Goal: Information Seeking & Learning: Learn about a topic

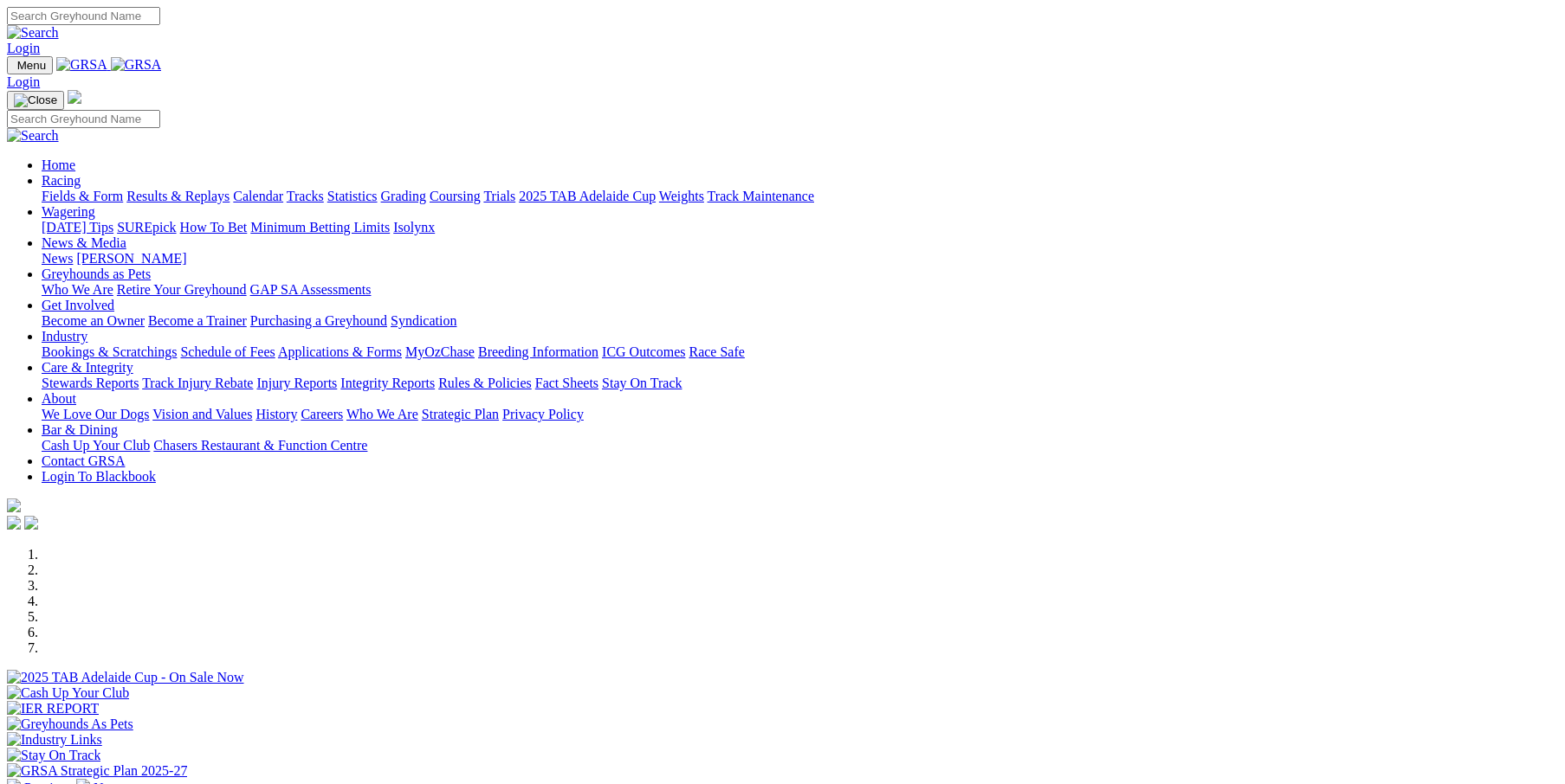
scroll to position [404, 0]
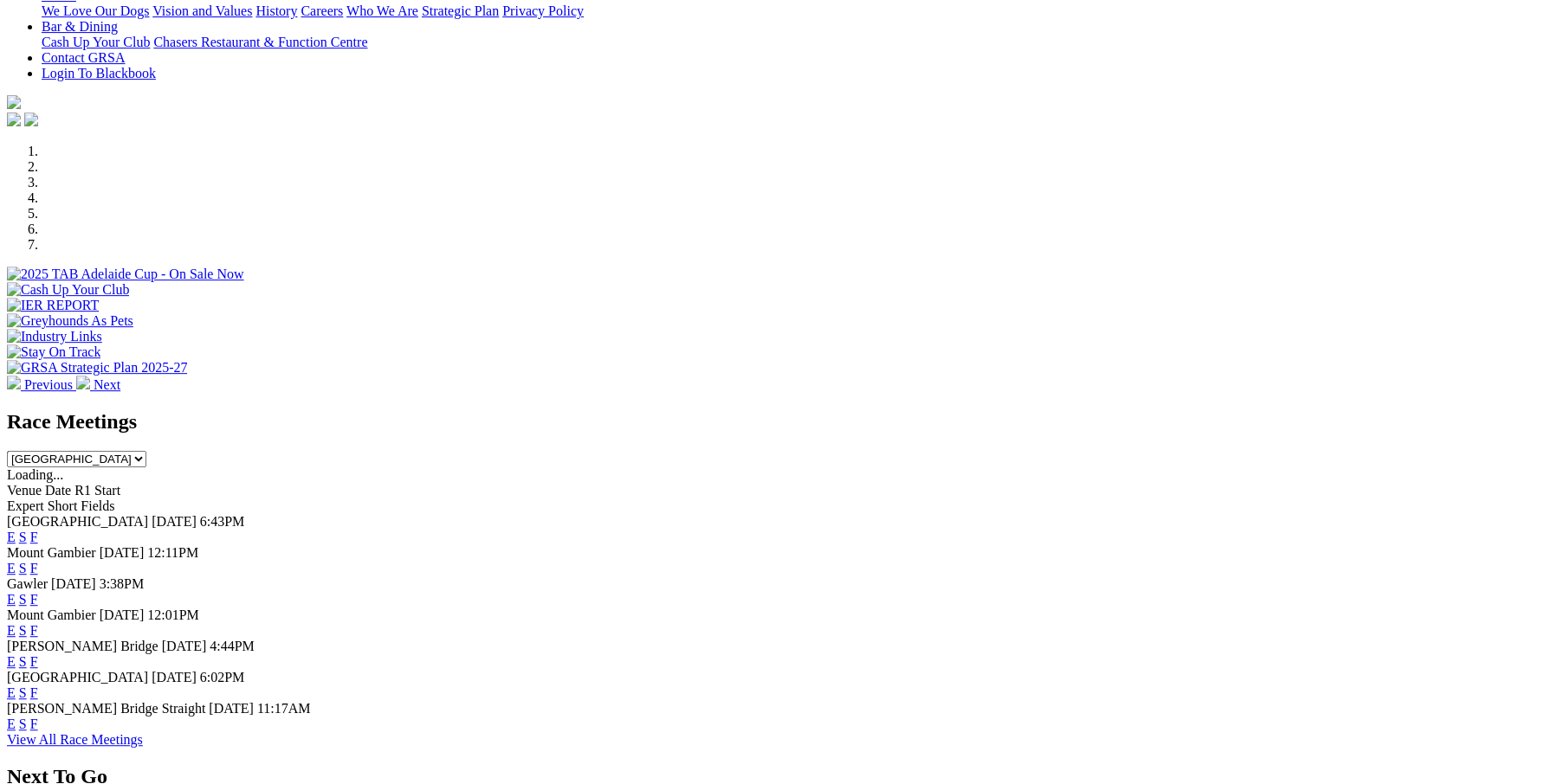
click at [38, 561] on link "F" at bounding box center [35, 567] width 8 height 14
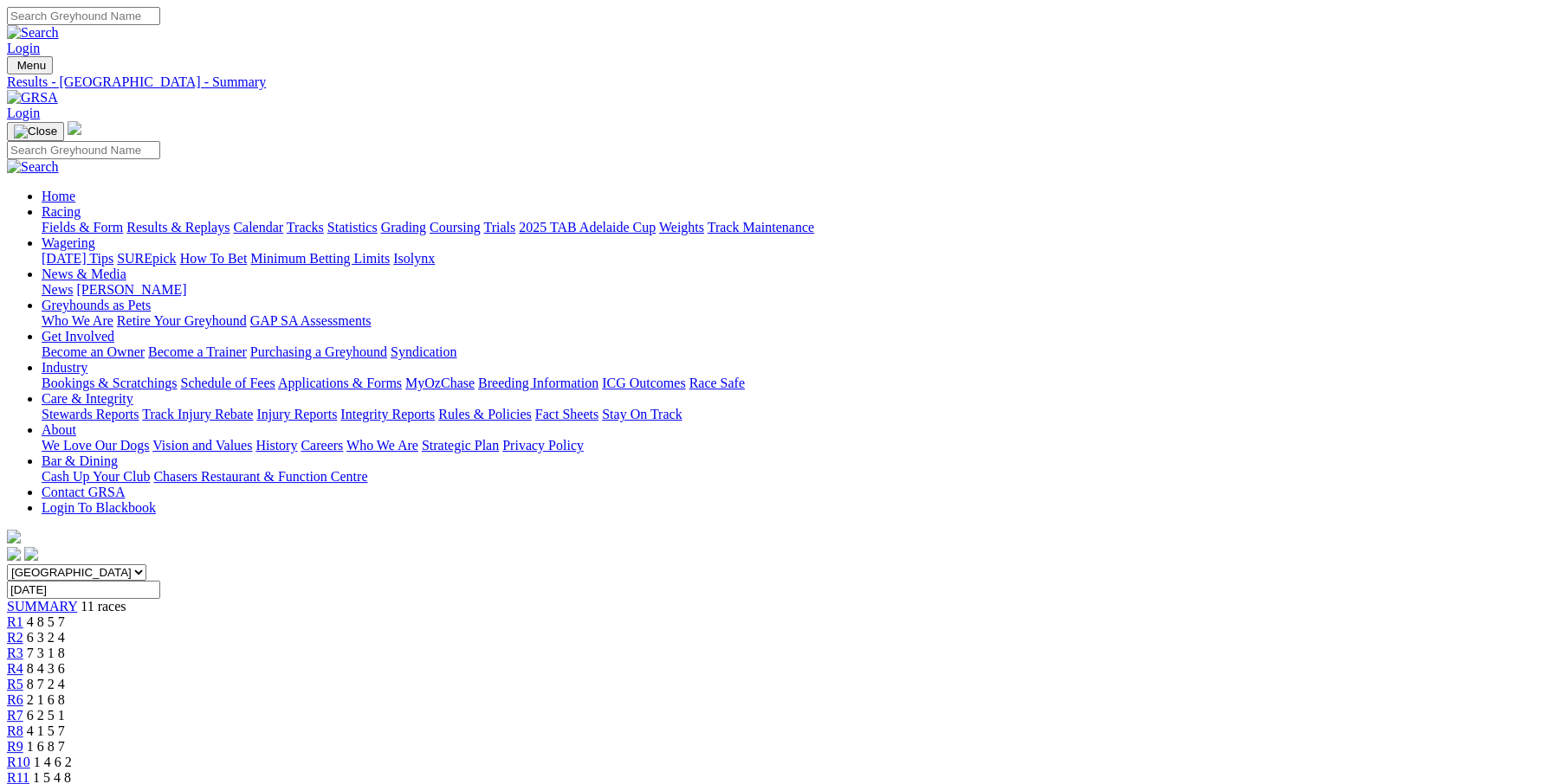
click at [936, 708] on div "R7 6 2 5 1" at bounding box center [782, 716] width 1552 height 15
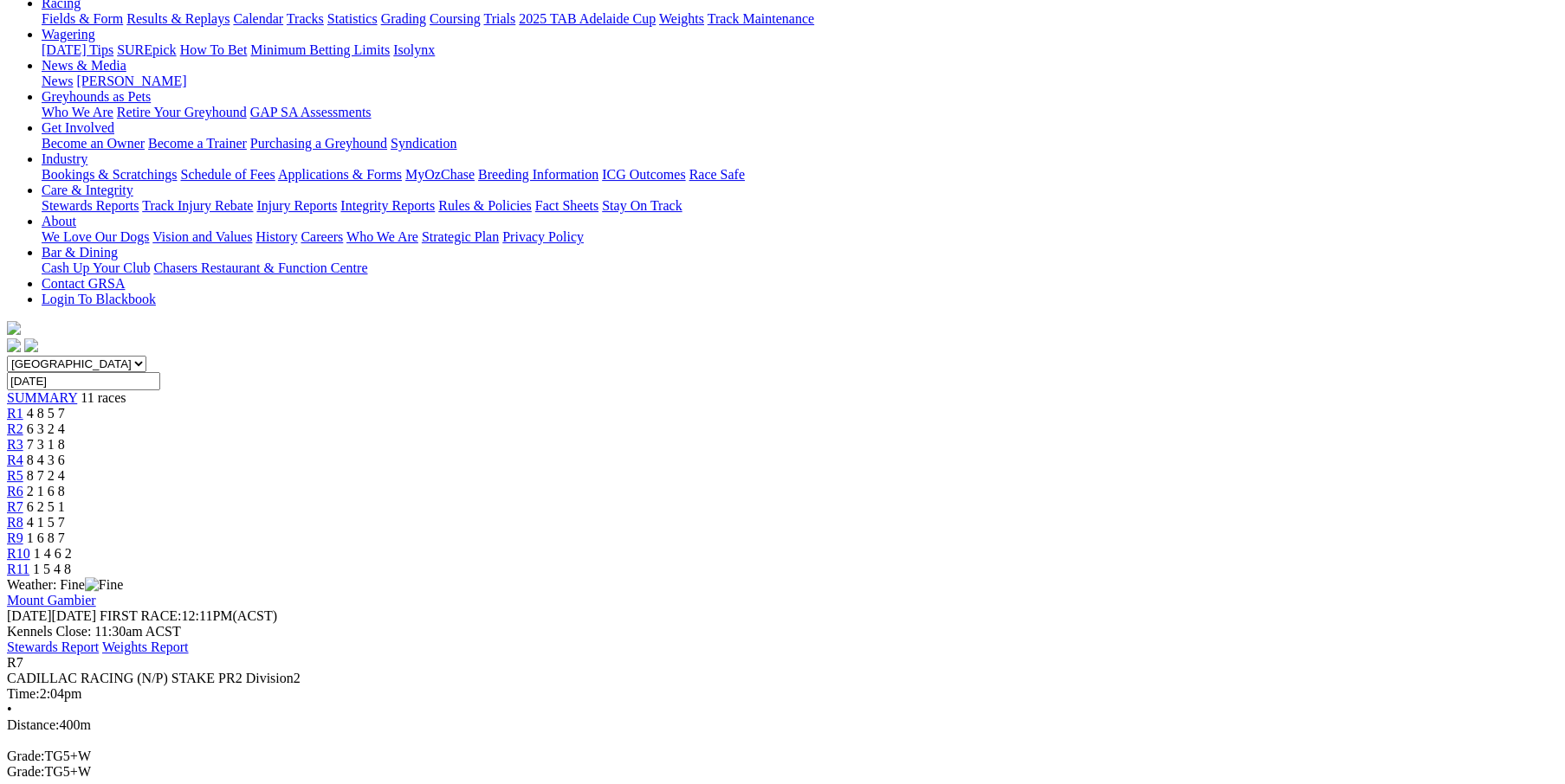
scroll to position [230, 0]
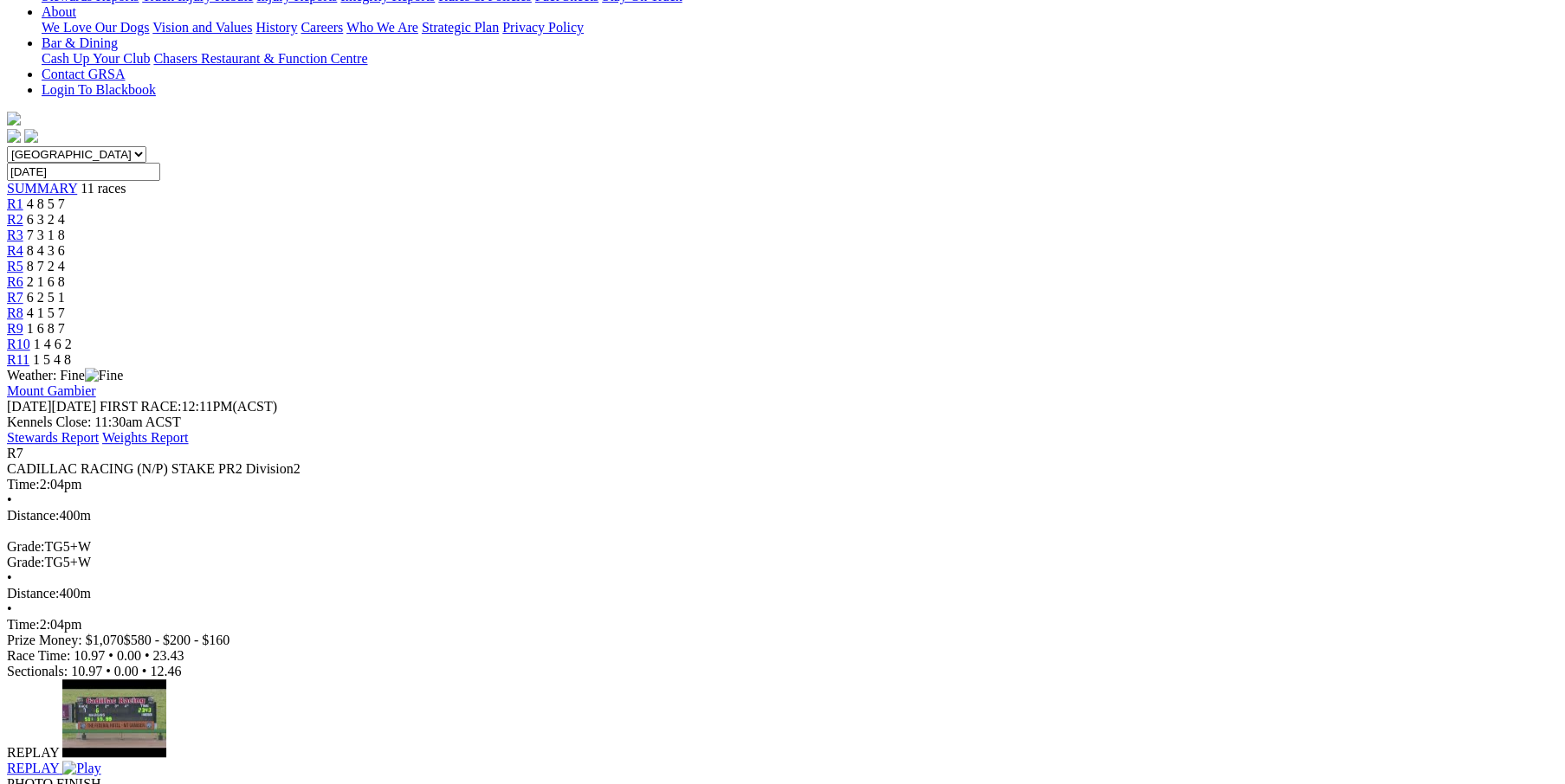
scroll to position [404, 0]
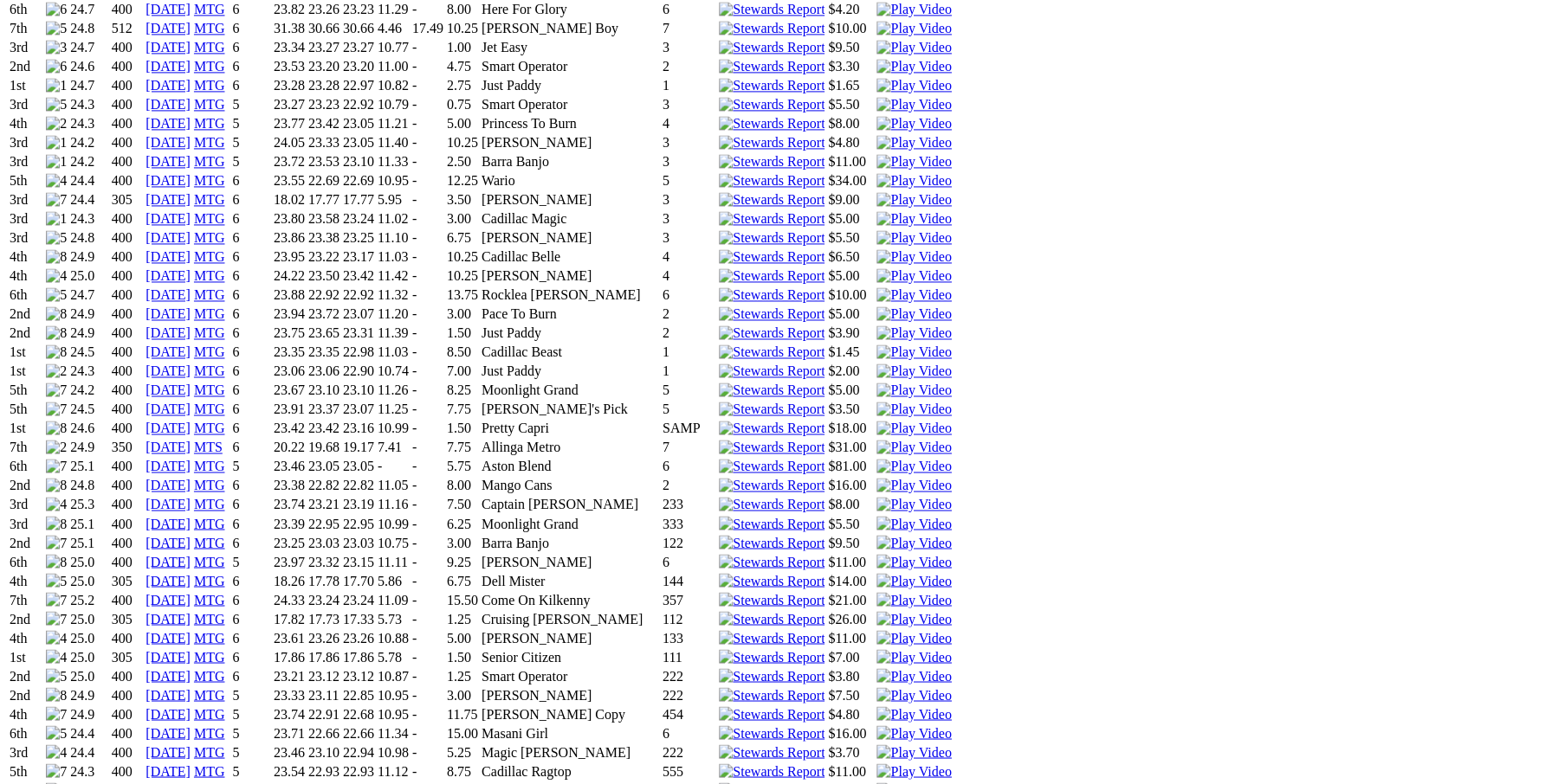
scroll to position [1615, 0]
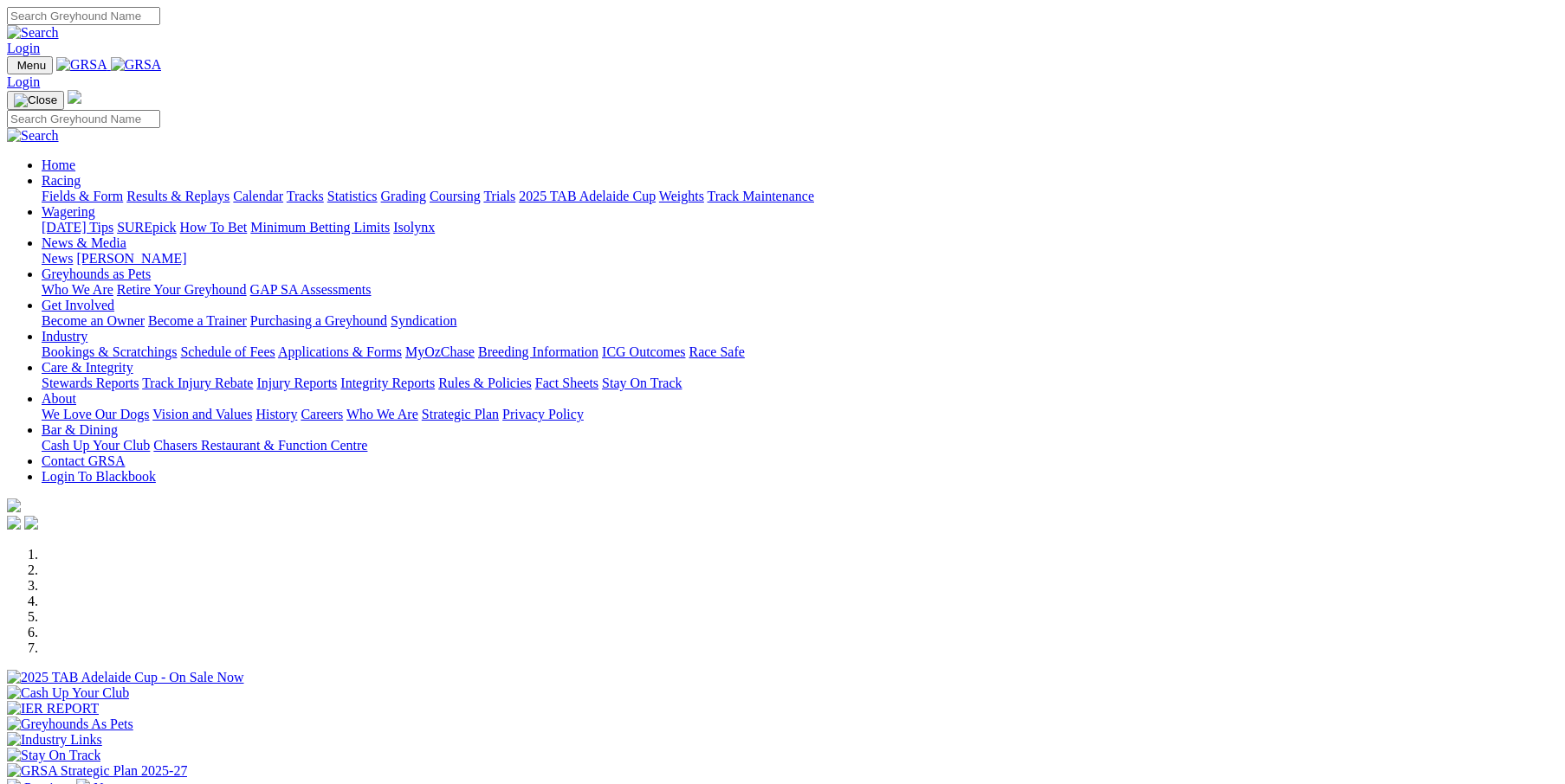
scroll to position [404, 0]
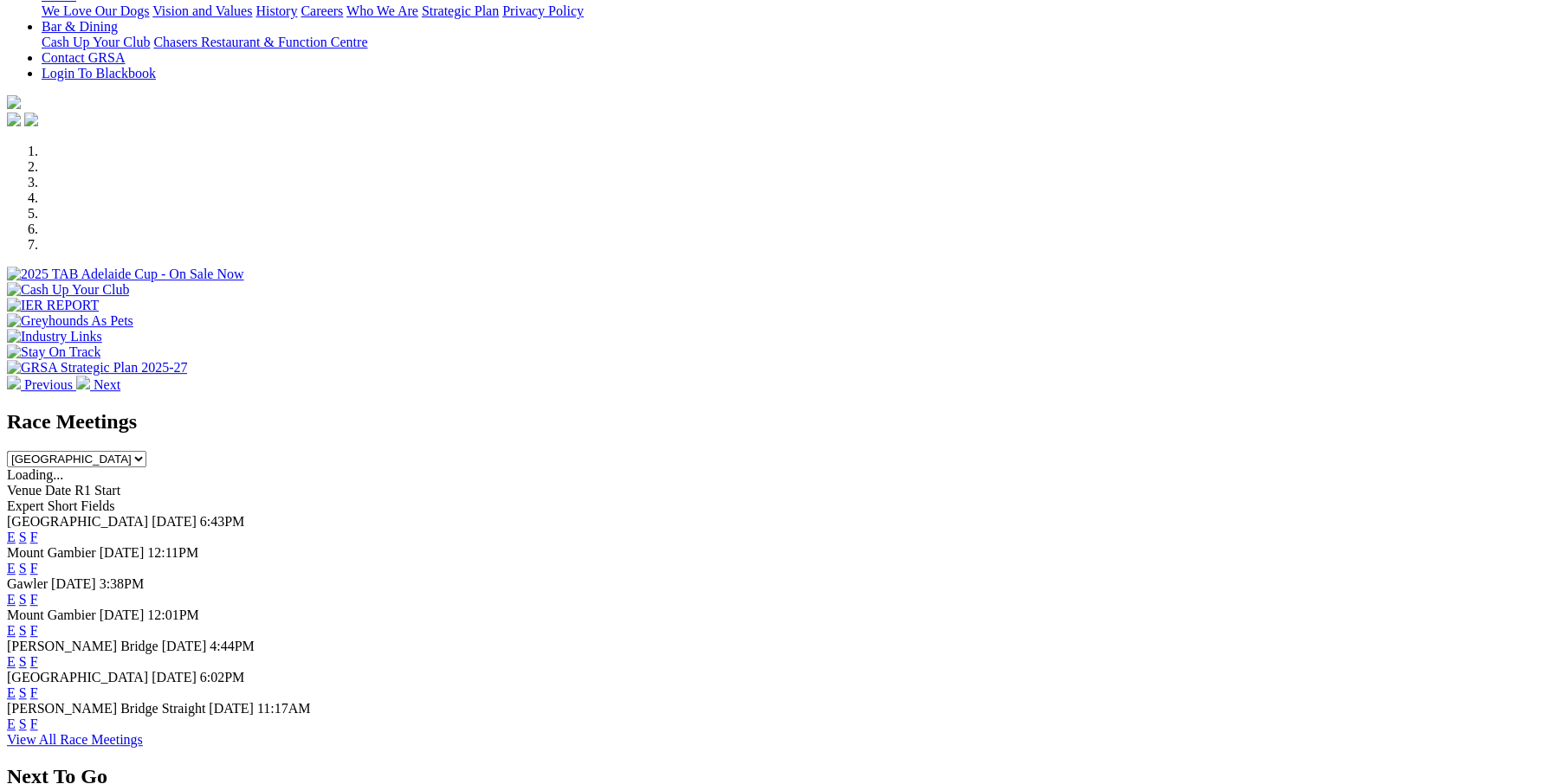
click at [38, 561] on link "F" at bounding box center [35, 567] width 8 height 14
